Goal: Find specific page/section: Find specific page/section

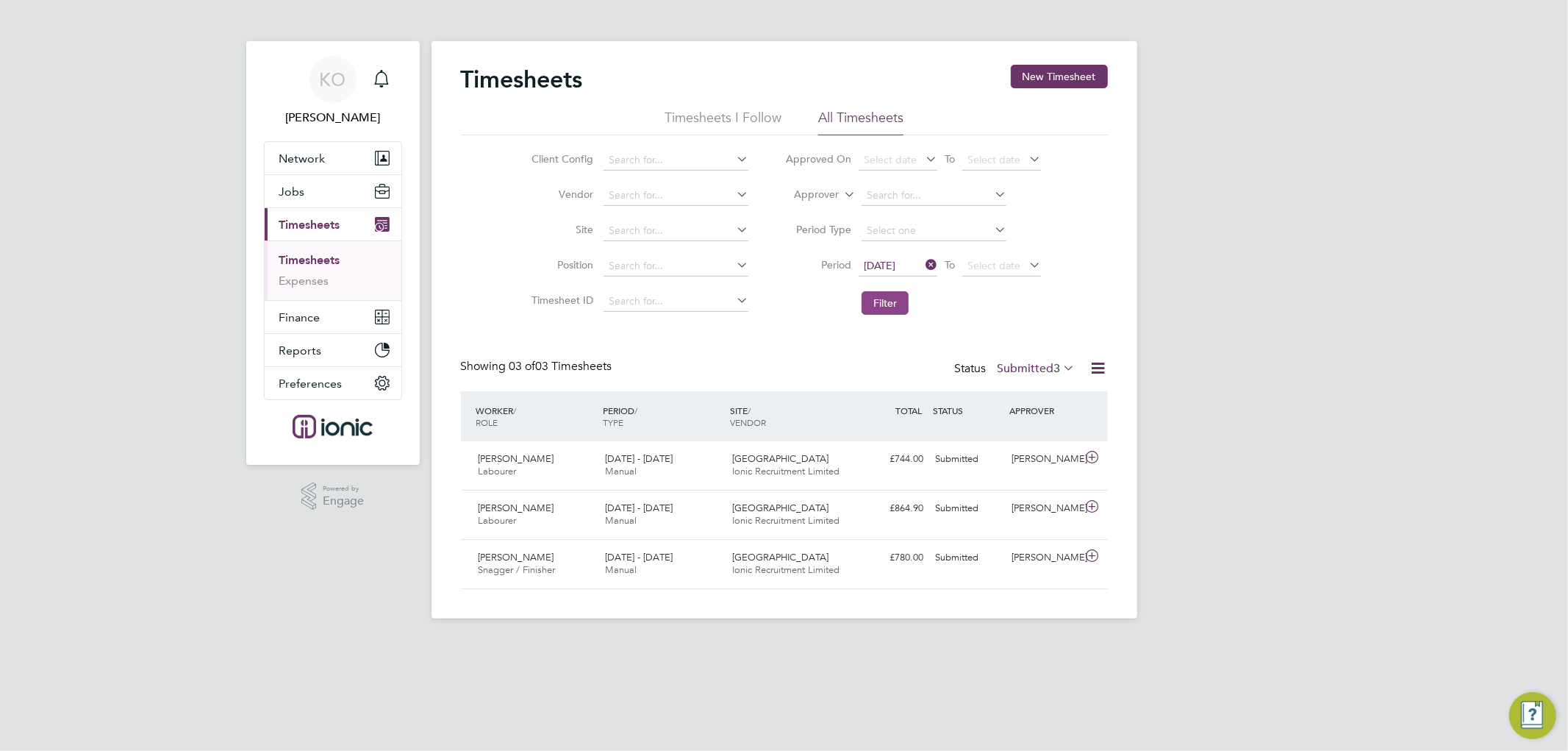
click at [894, 304] on button "Filter" at bounding box center [885, 303] width 47 height 23
click at [777, 350] on div "Timesheets New Timesheet Timesheets I Follow All Timesheets Client Config Vendo…" at bounding box center [784, 327] width 647 height 525
click at [887, 292] on button "Filter" at bounding box center [885, 303] width 47 height 23
click at [886, 298] on button "Filter" at bounding box center [885, 303] width 47 height 23
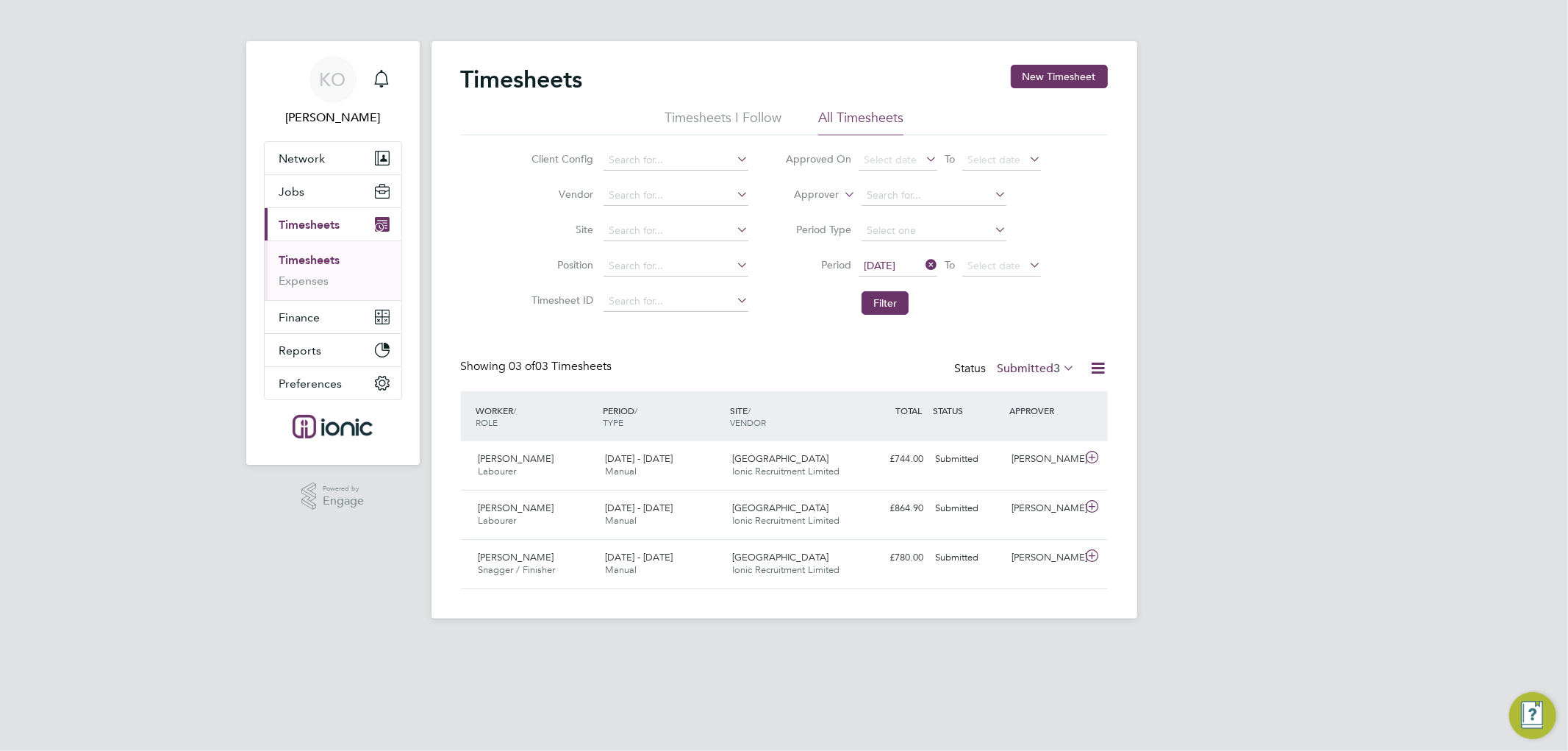
click at [825, 319] on li "Filter" at bounding box center [912, 303] width 293 height 38
click at [1304, 247] on div "KO [PERSON_NAME] Notifications Applications: Network Team Members Businesses Si…" at bounding box center [784, 321] width 1568 height 642
click at [765, 343] on div "Timesheets New Timesheet Timesheets I Follow All Timesheets Client Config Vendo…" at bounding box center [784, 327] width 647 height 525
click at [783, 333] on div "Timesheets New Timesheet Timesheets I Follow All Timesheets Client Config Vendo…" at bounding box center [784, 327] width 647 height 525
click at [884, 298] on button "Filter" at bounding box center [885, 303] width 47 height 23
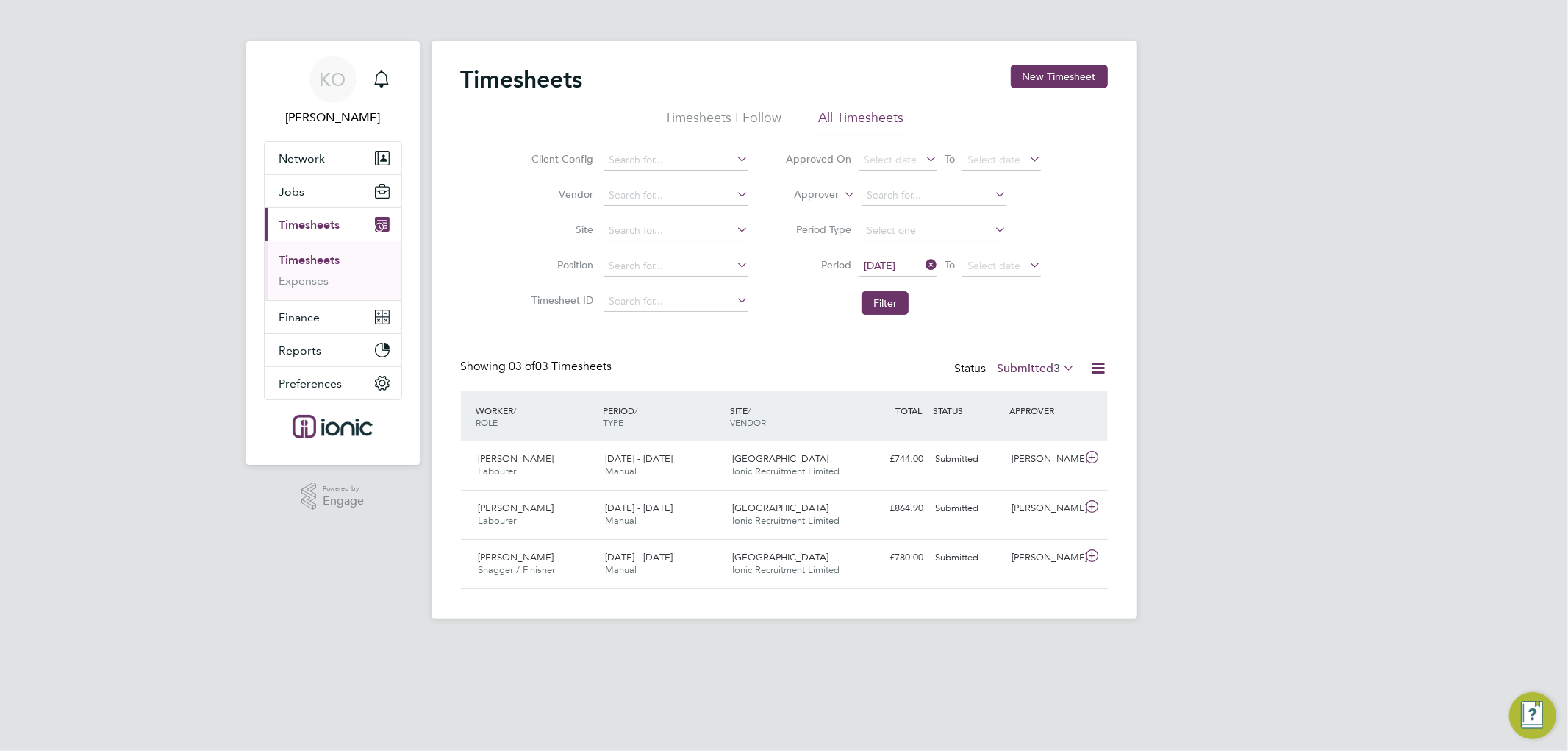
click at [761, 334] on div "Timesheets New Timesheet Timesheets I Follow All Timesheets Client Config Vendo…" at bounding box center [784, 327] width 647 height 525
